Goal: Check status: Check status

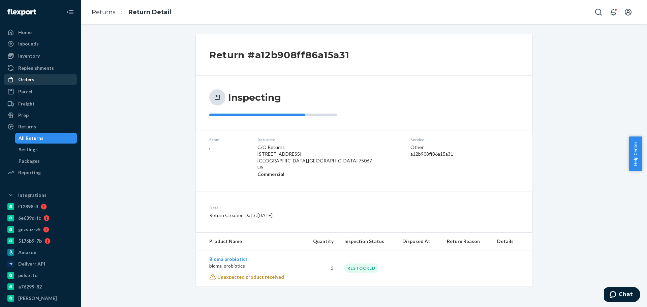
drag, startPoint x: 45, startPoint y: 79, endPoint x: 66, endPoint y: 77, distance: 21.1
click at [45, 79] on div "Orders" at bounding box center [40, 79] width 71 height 9
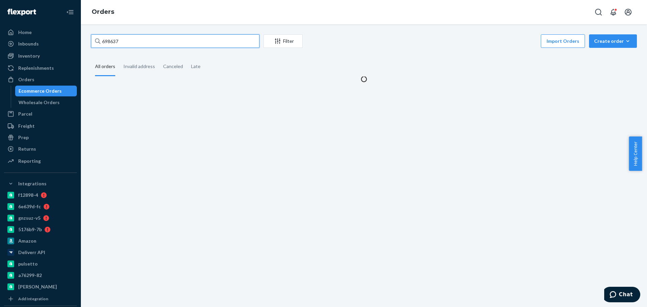
drag, startPoint x: 174, startPoint y: 41, endPoint x: 169, endPoint y: 42, distance: 5.2
click at [169, 42] on input "698637" at bounding box center [175, 40] width 169 height 13
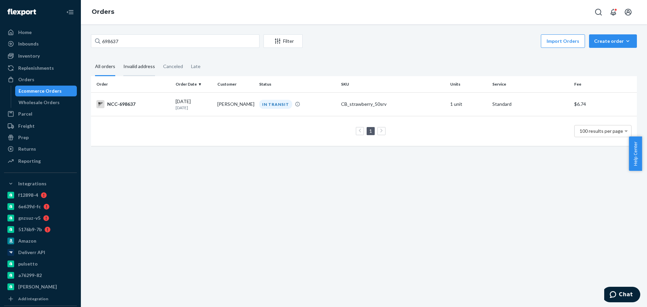
click at [143, 63] on div "Invalid address" at bounding box center [139, 67] width 32 height 19
click at [119, 58] on input "Invalid address" at bounding box center [119, 58] width 0 height 0
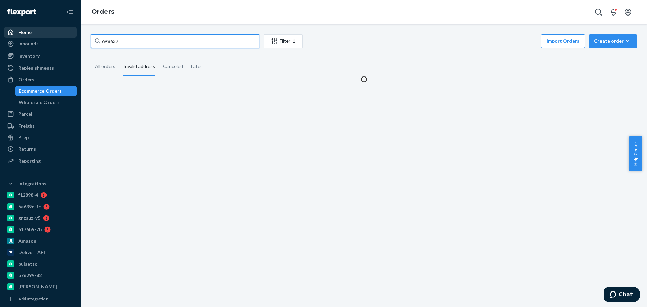
drag, startPoint x: 147, startPoint y: 40, endPoint x: 58, endPoint y: 34, distance: 89.5
click at [58, 36] on div "Home Inbounds Shipping Plans Problems Inventory Products Branded Packaging Repl…" at bounding box center [323, 153] width 647 height 307
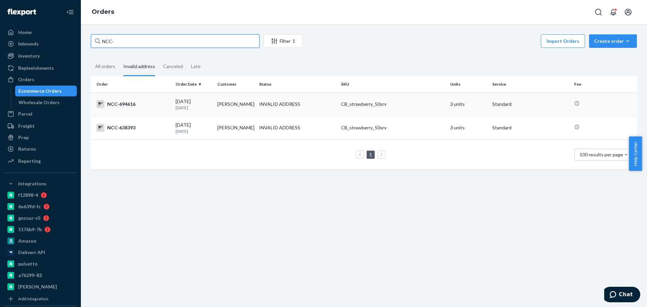
type input "NCC-"
click at [265, 103] on div "INVALID ADDRESS" at bounding box center [279, 104] width 41 height 7
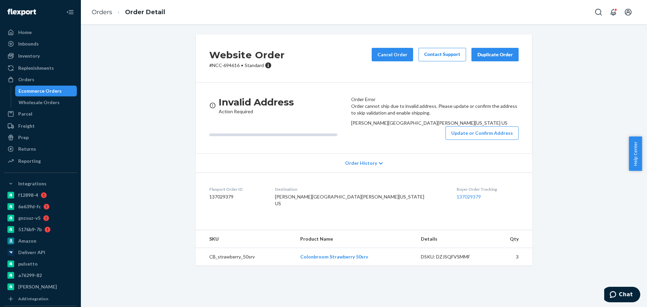
click at [231, 65] on p "# NCC-694616 • Standard" at bounding box center [247, 65] width 76 height 7
copy p "694616"
click at [233, 64] on p "# NCC-694616 • Standard" at bounding box center [247, 65] width 76 height 7
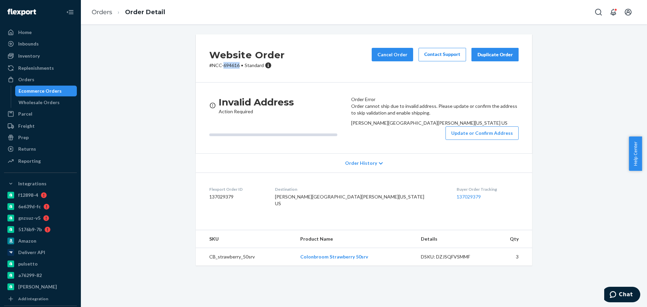
click at [237, 66] on p "# NCC-694616 • Standard" at bounding box center [247, 65] width 76 height 7
drag, startPoint x: 237, startPoint y: 66, endPoint x: 208, endPoint y: 66, distance: 29.0
click at [209, 66] on p "# NCC-694616 • Standard" at bounding box center [247, 65] width 76 height 7
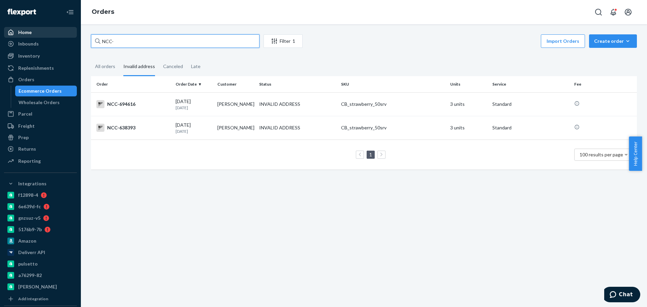
drag, startPoint x: 126, startPoint y: 40, endPoint x: 66, endPoint y: 28, distance: 61.4
click at [59, 35] on div "Home Inbounds Shipping Plans Problems Inventory Products Branded Packaging Repl…" at bounding box center [323, 153] width 647 height 307
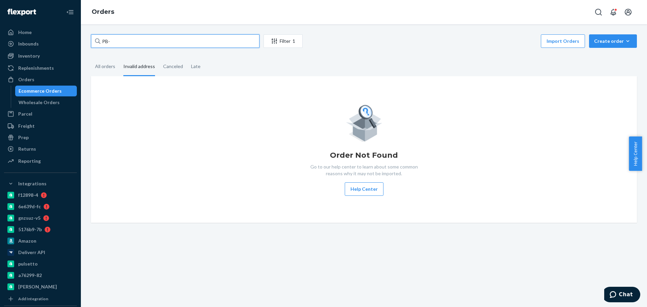
drag, startPoint x: 122, startPoint y: 35, endPoint x: 79, endPoint y: 28, distance: 44.4
click at [80, 32] on div "Home Inbounds Shipping Plans Problems Inventory Products Branded Packaging Repl…" at bounding box center [323, 153] width 647 height 307
type input "KC-"
click at [43, 149] on div "Returns" at bounding box center [40, 148] width 71 height 9
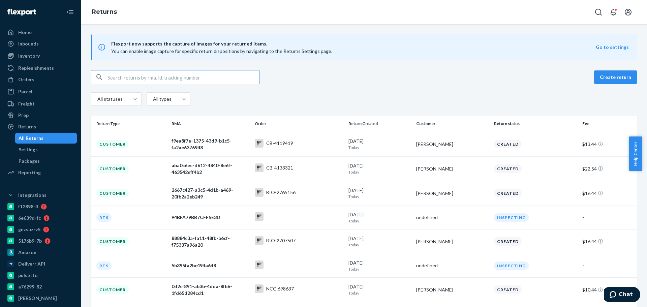
click at [128, 74] on input "text" at bounding box center [184, 76] width 152 height 13
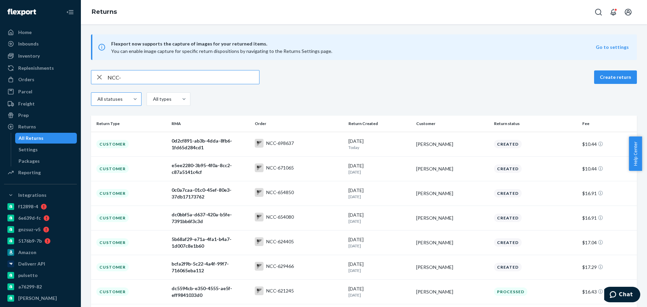
click at [125, 95] on div "All statuses" at bounding box center [110, 99] width 38 height 12
click at [89, 99] on input "All statuses" at bounding box center [89, 99] width 0 height 0
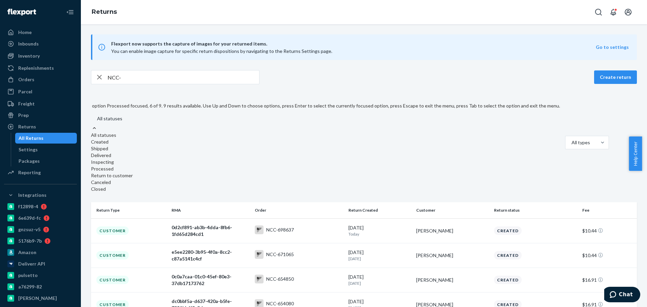
click at [111, 172] on div "Processed" at bounding box center [325, 169] width 469 height 7
click at [90, 119] on input "option Processed focused, 6 of 9. 9 results available. Use Up and Down to choos…" at bounding box center [90, 119] width 0 height 0
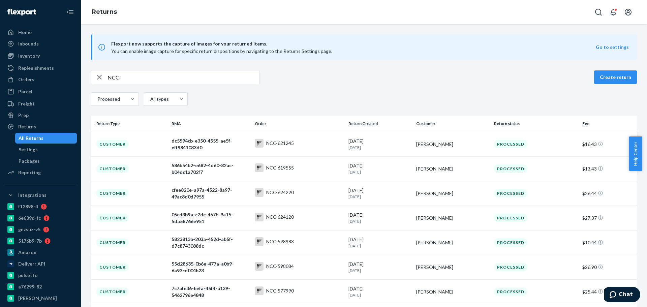
drag, startPoint x: 135, startPoint y: 77, endPoint x: 99, endPoint y: 72, distance: 36.1
click at [99, 72] on div "NCC-" at bounding box center [175, 76] width 168 height 13
click at [97, 73] on div "PB-" at bounding box center [175, 76] width 168 height 13
type input "KC-"
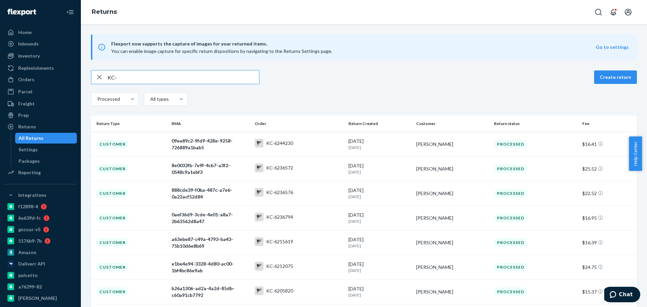
click at [413, 76] on div "KC- Create return" at bounding box center [364, 77] width 546 height 14
click at [50, 77] on div "Orders" at bounding box center [40, 79] width 71 height 9
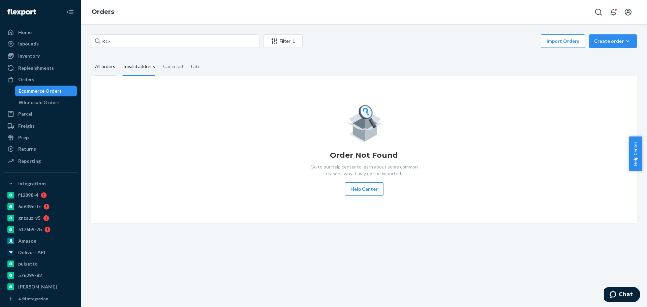
click at [104, 69] on div "All orders" at bounding box center [105, 67] width 20 height 19
click at [91, 58] on input "All orders" at bounding box center [91, 58] width 0 height 0
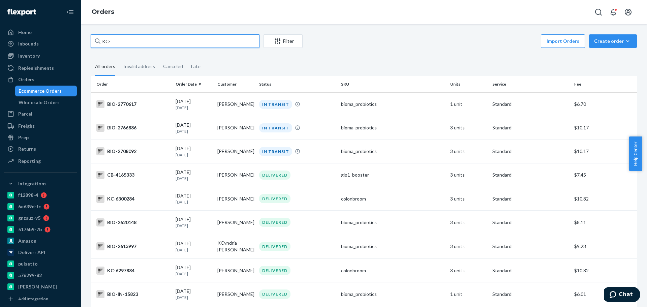
click at [120, 42] on input "KC-" at bounding box center [175, 40] width 169 height 13
click at [39, 83] on div "Orders" at bounding box center [40, 79] width 71 height 9
click at [135, 66] on div "Invalid address" at bounding box center [139, 67] width 32 height 19
click at [119, 58] on input "Invalid address" at bounding box center [119, 58] width 0 height 0
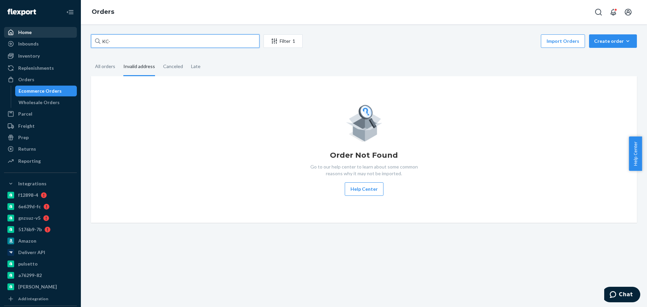
drag, startPoint x: 135, startPoint y: 42, endPoint x: 59, endPoint y: 35, distance: 75.8
click at [60, 36] on div "Home Inbounds Shipping Plans Problems Inventory Products Branded Packaging Repl…" at bounding box center [323, 153] width 647 height 307
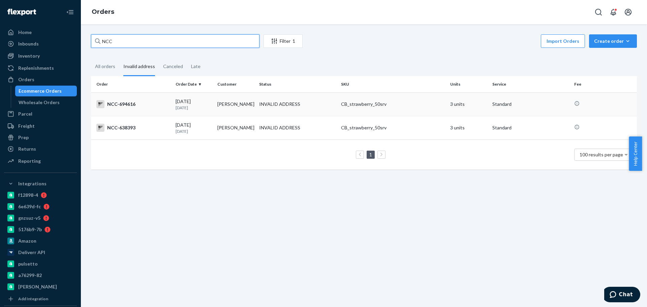
type input "NCC"
click at [238, 103] on td "[PERSON_NAME]" at bounding box center [236, 104] width 42 height 24
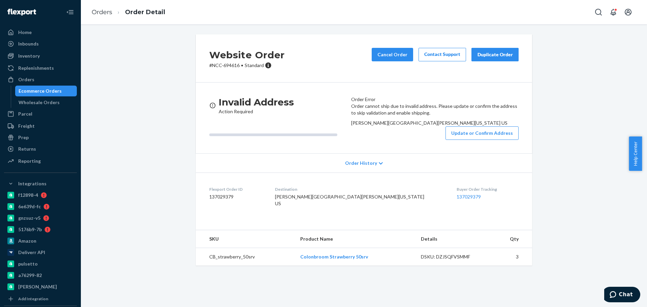
scroll to position [31, 0]
click at [296, 173] on div "Order History" at bounding box center [364, 162] width 336 height 19
